Goal: Find specific page/section

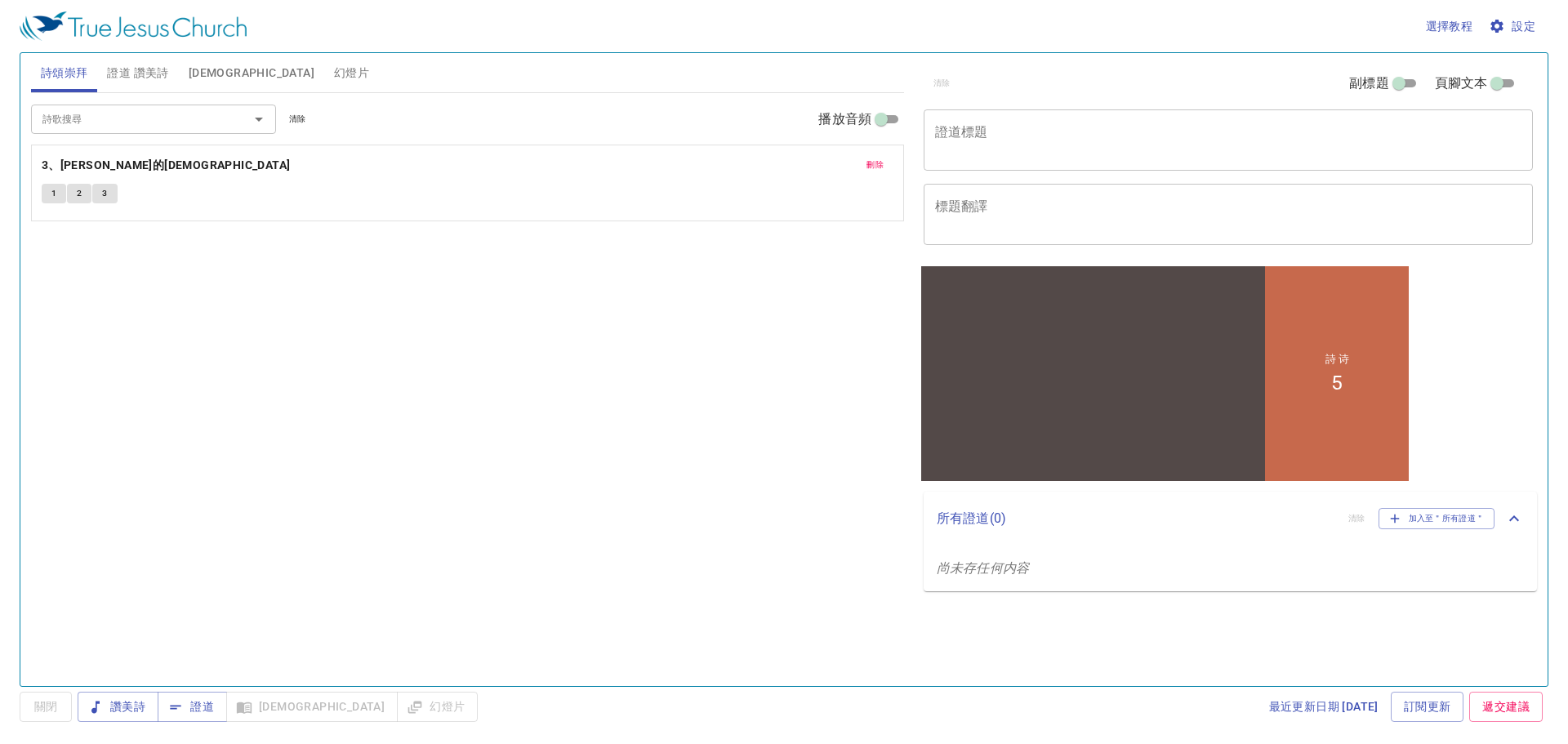
click at [108, 113] on input "詩歌搜尋" at bounding box center [129, 119] width 187 height 19
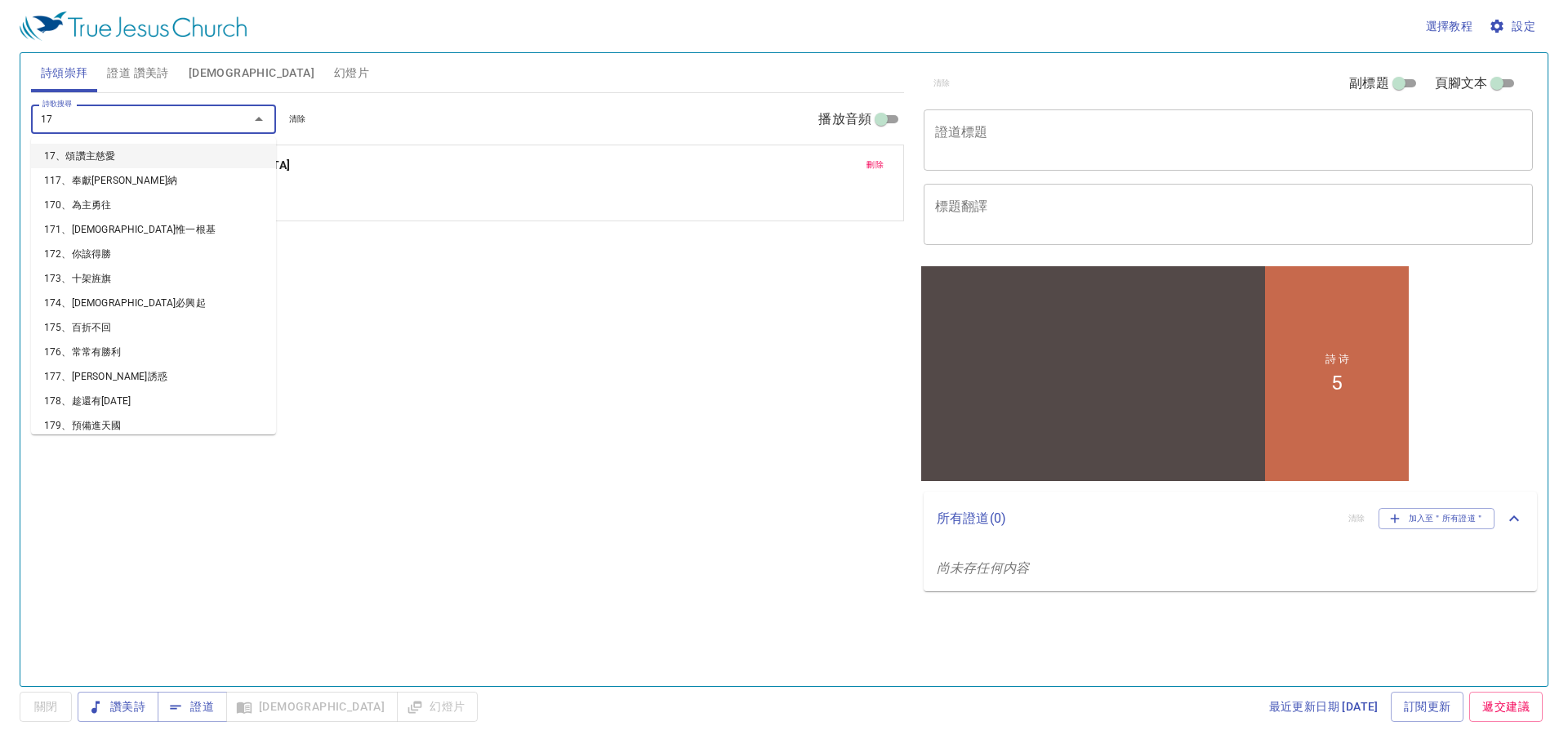
type input "173"
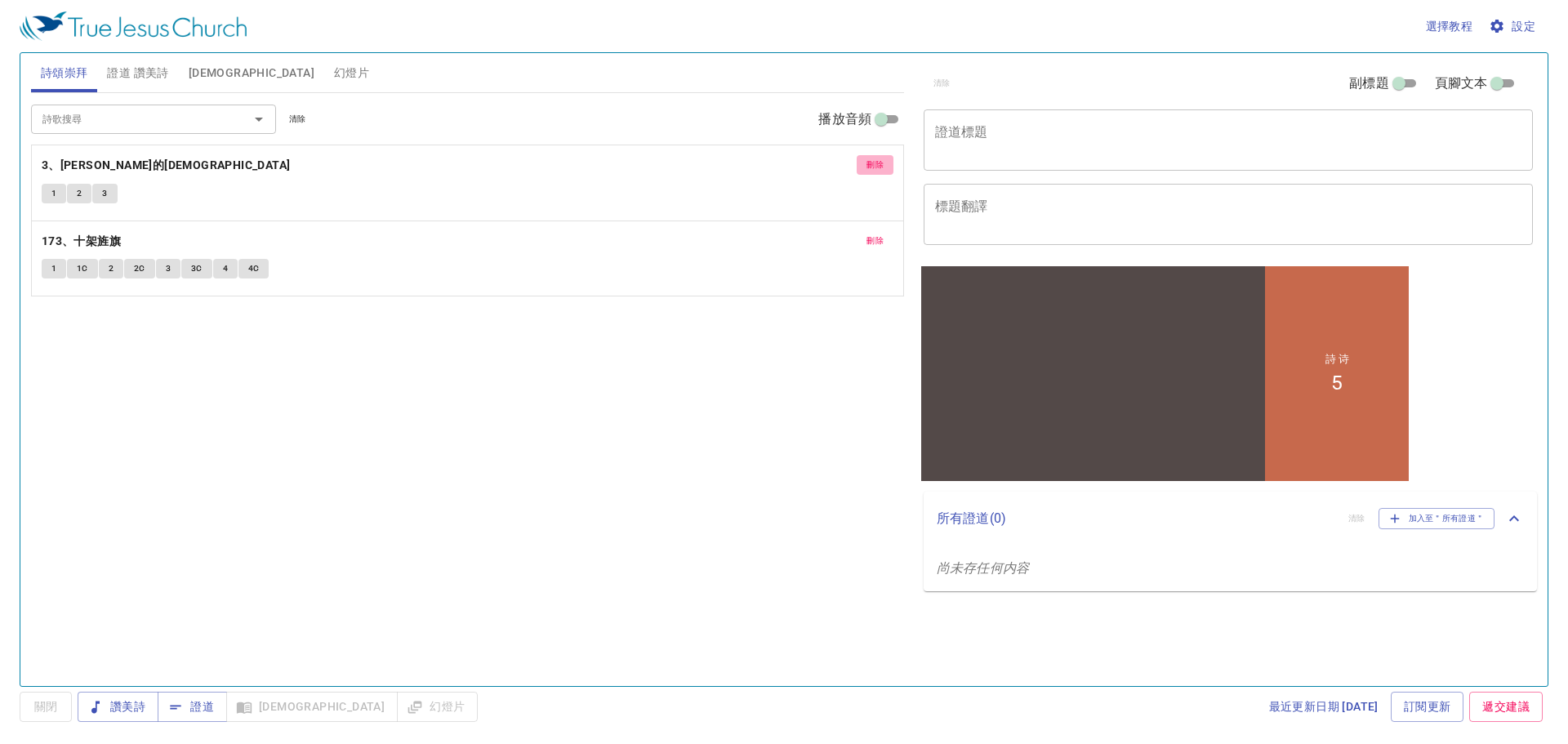
click at [871, 164] on span "刪除" at bounding box center [875, 165] width 17 height 15
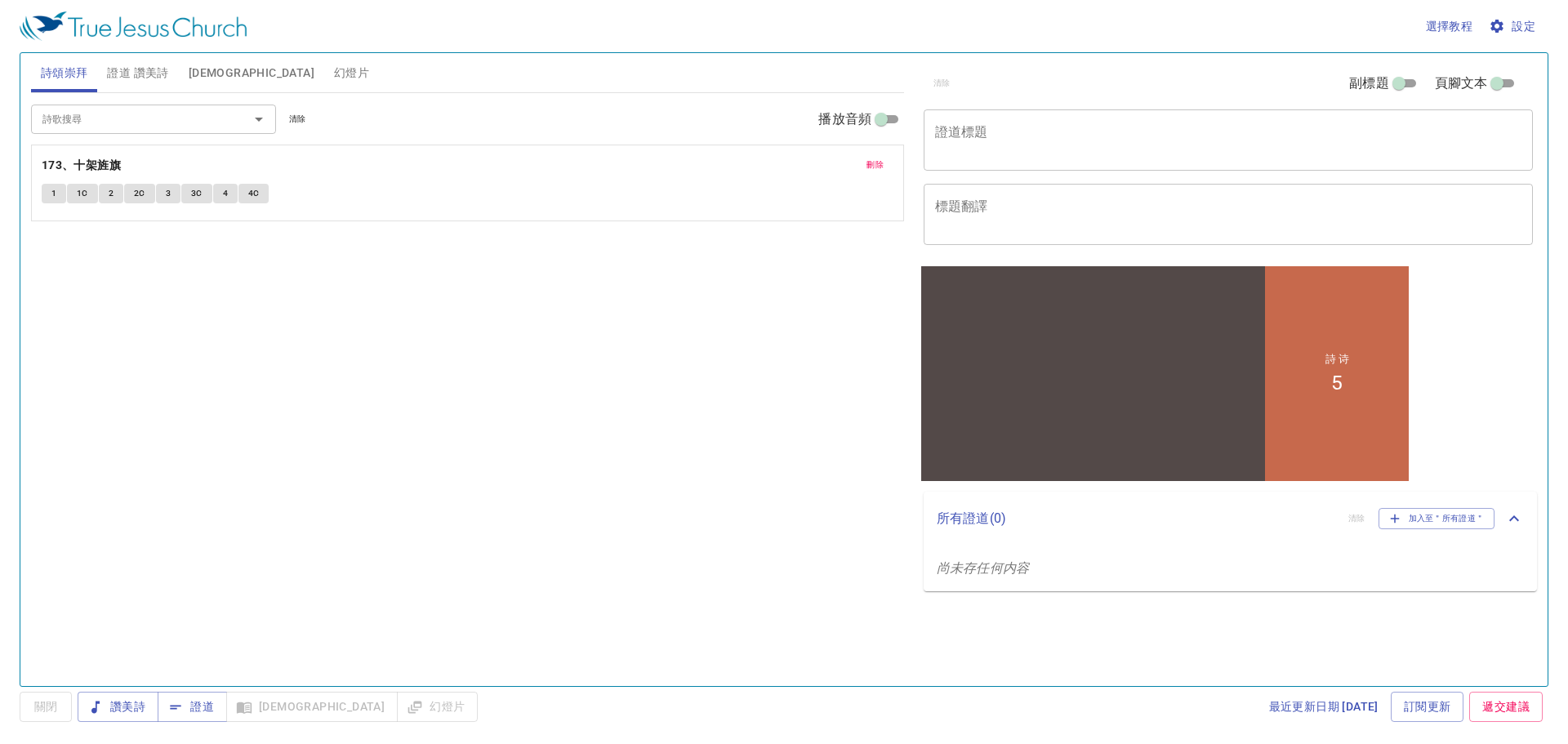
click at [57, 195] on button "1" at bounding box center [54, 194] width 25 height 20
click at [80, 203] on button "1C" at bounding box center [82, 194] width 31 height 20
click at [110, 196] on span "2" at bounding box center [111, 193] width 5 height 15
click at [137, 200] on span "2C" at bounding box center [139, 193] width 11 height 15
click at [160, 200] on button "3" at bounding box center [168, 194] width 25 height 20
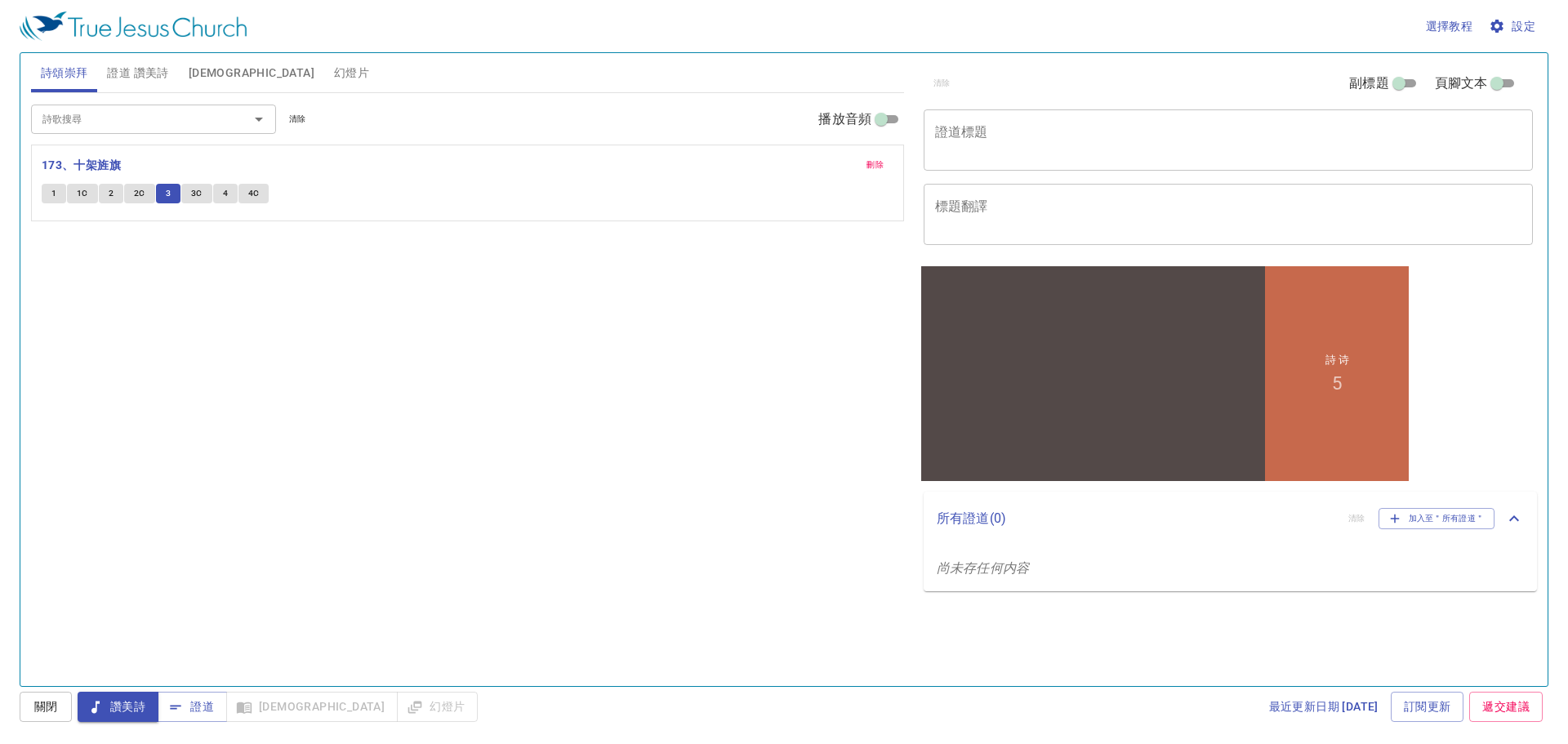
click at [206, 75] on span "聖經" at bounding box center [252, 73] width 126 height 20
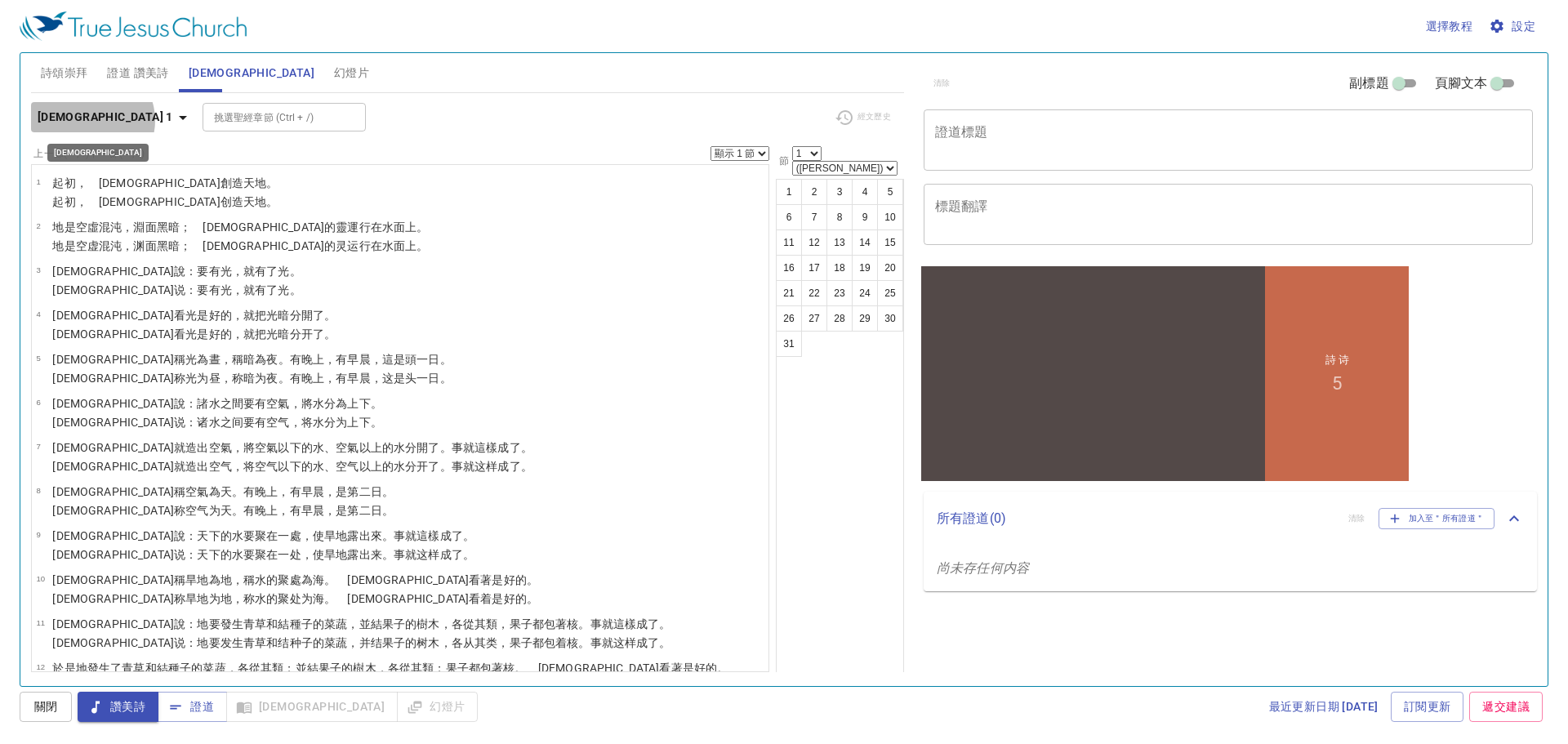
click at [173, 120] on icon "button" at bounding box center [183, 118] width 20 height 20
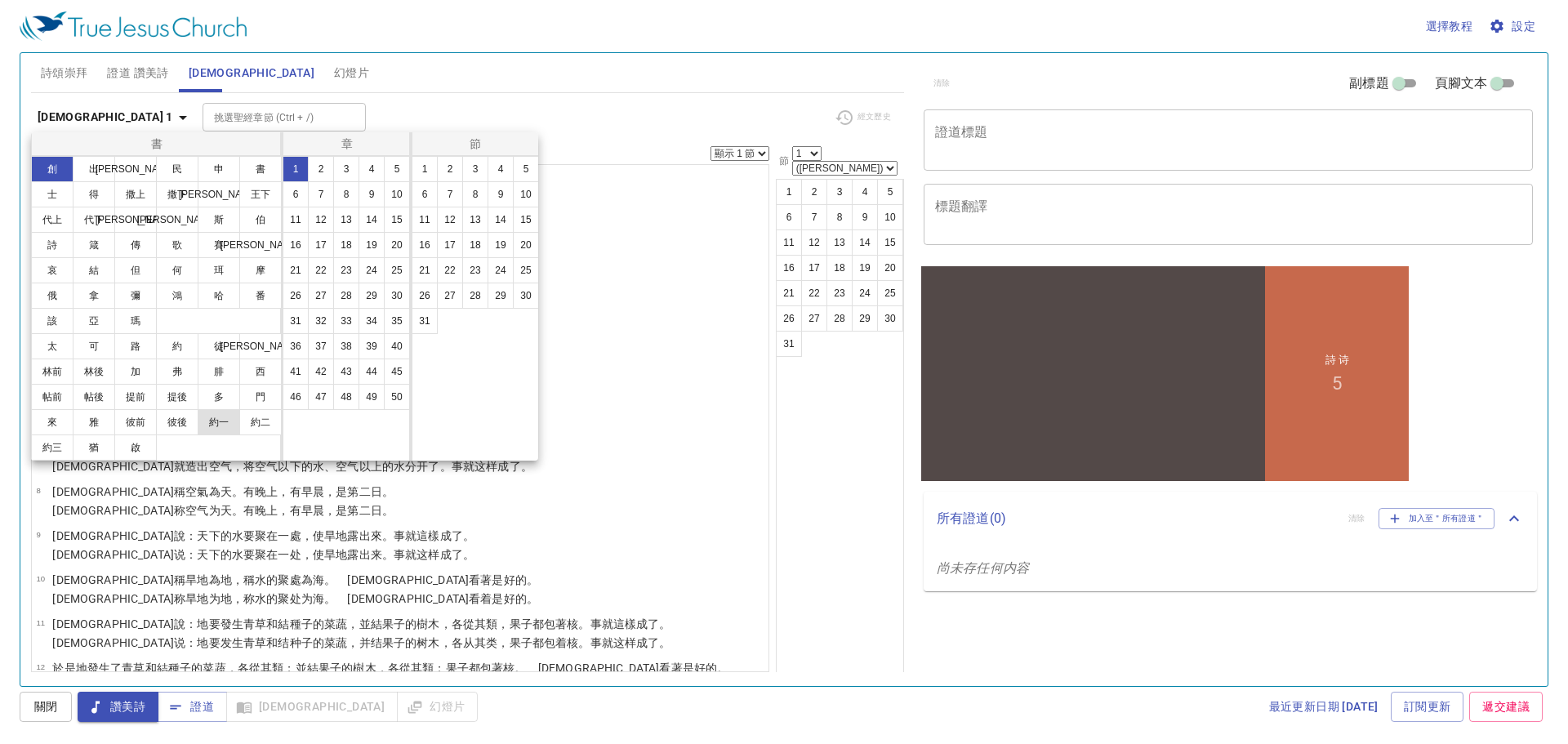
click at [222, 424] on button "約一" at bounding box center [219, 422] width 43 height 26
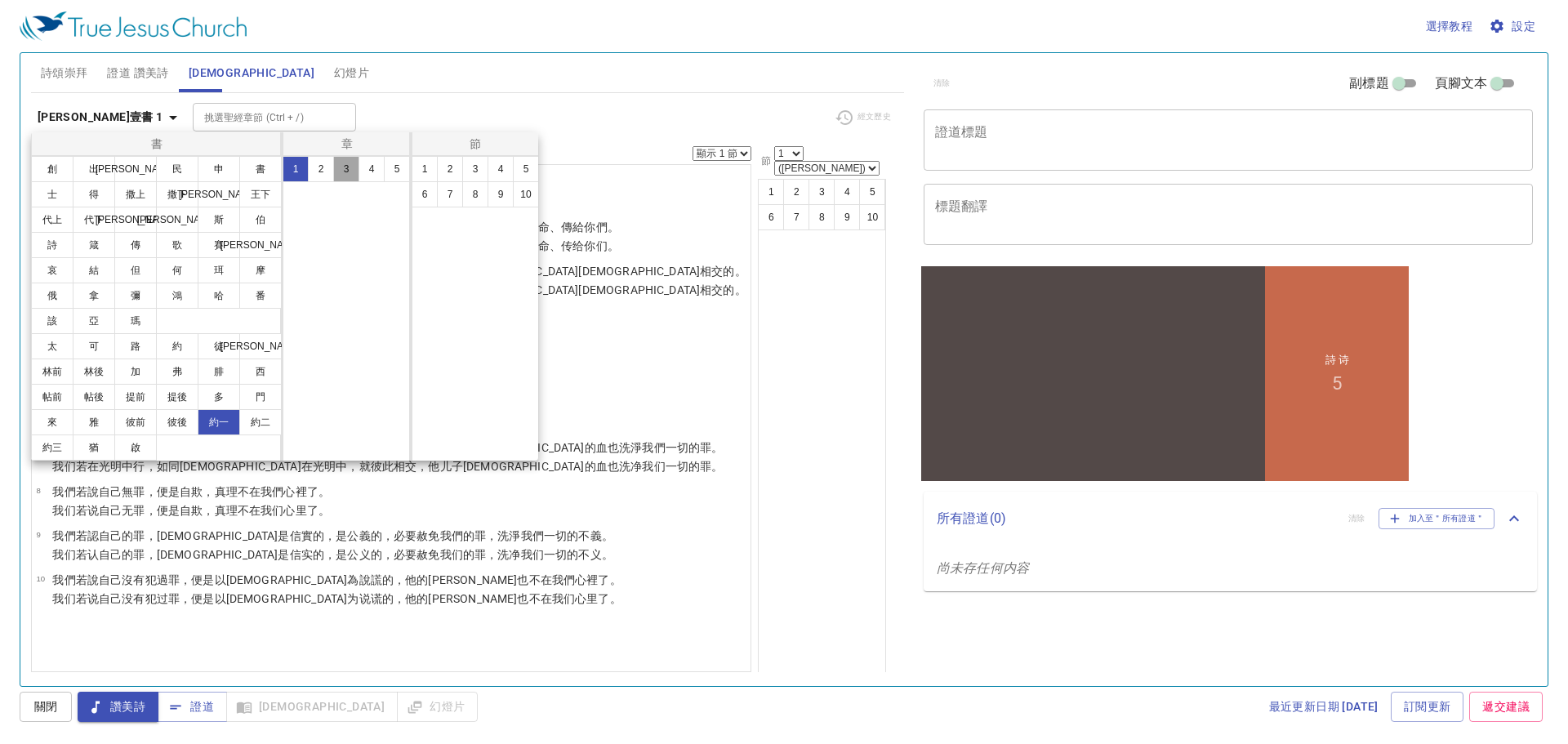
click at [346, 163] on button "3" at bounding box center [347, 169] width 26 height 26
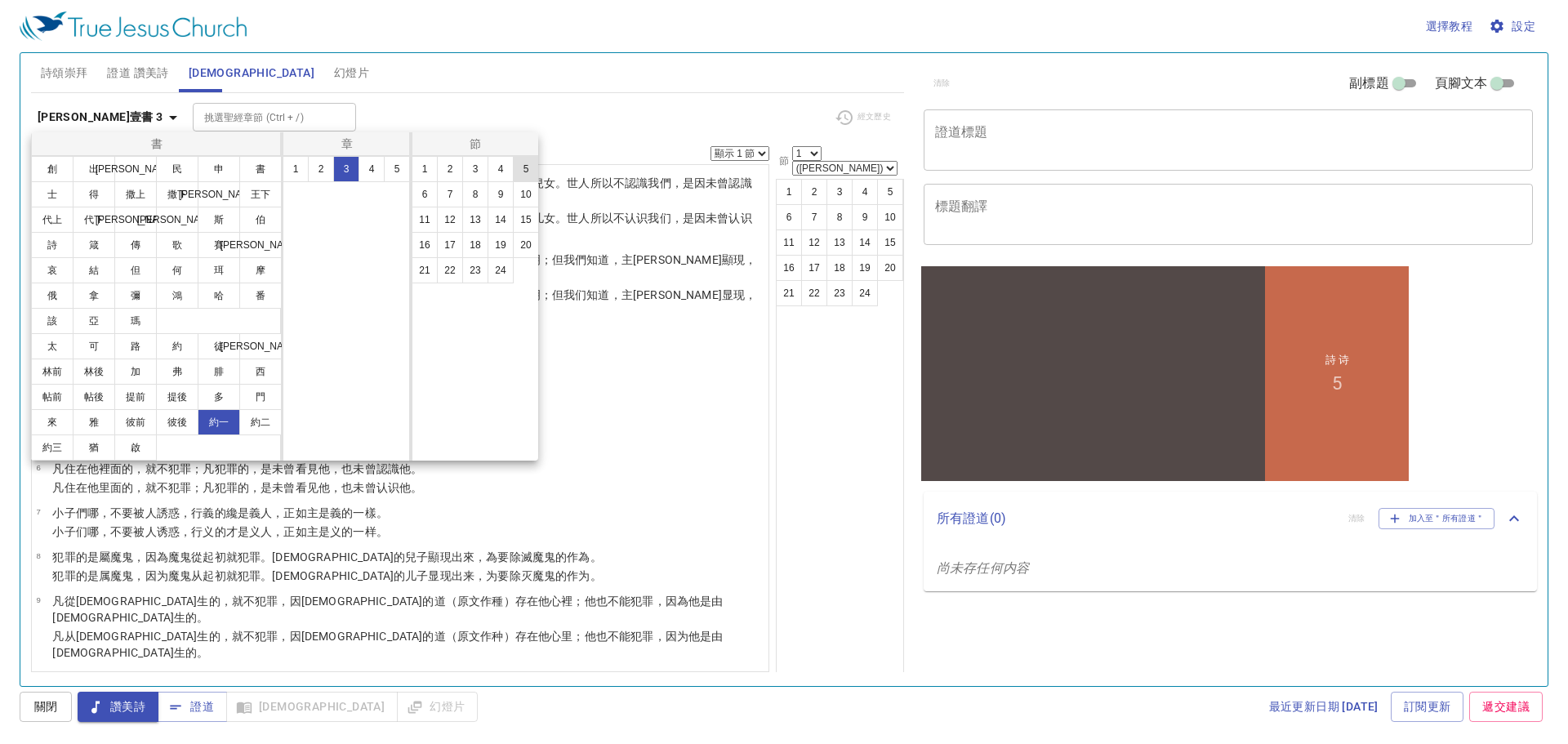
click at [527, 173] on button "5" at bounding box center [526, 169] width 26 height 26
select select "5"
